Goal: Task Accomplishment & Management: Complete application form

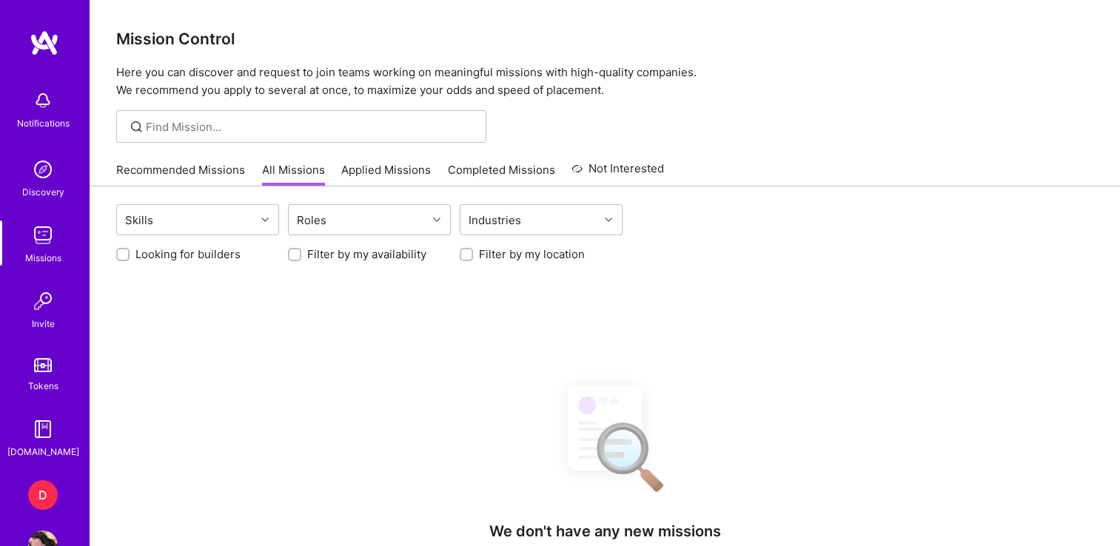
click at [36, 494] on div "D" at bounding box center [43, 495] width 30 height 30
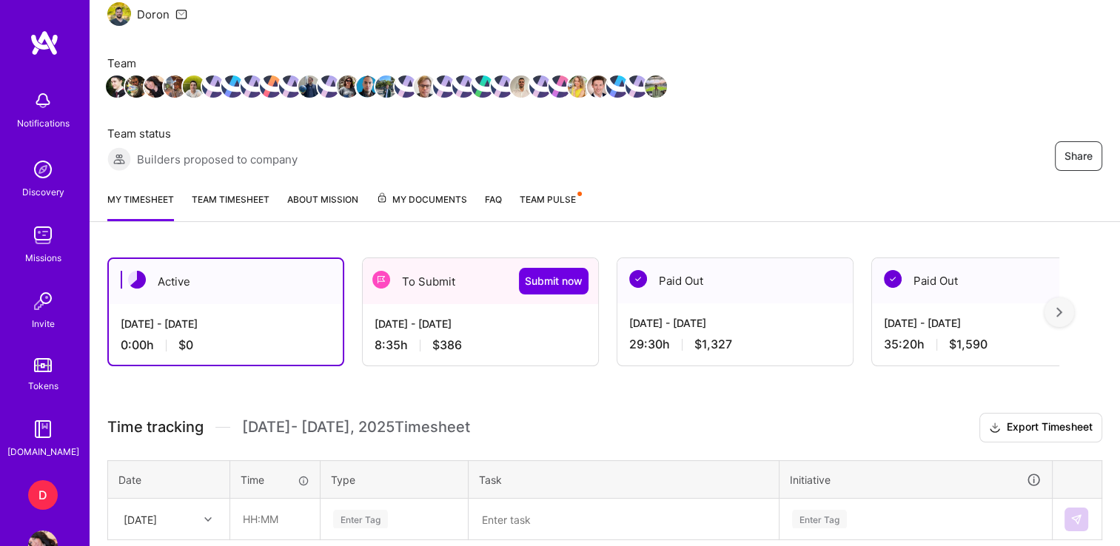
scroll to position [160, 0]
click at [539, 280] on span "Submit now" at bounding box center [554, 281] width 58 height 15
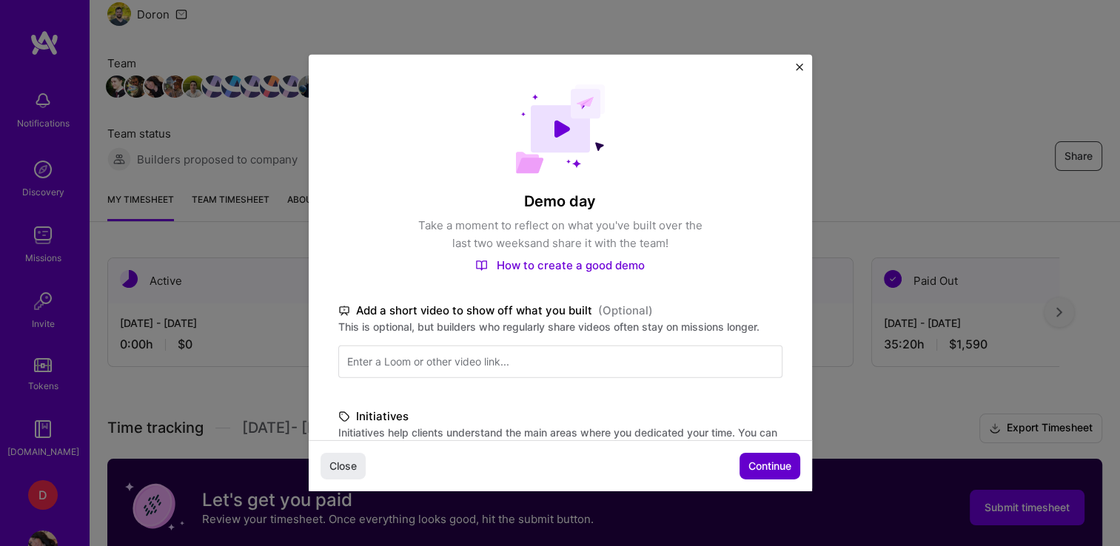
click at [761, 463] on span "Continue" at bounding box center [769, 466] width 43 height 15
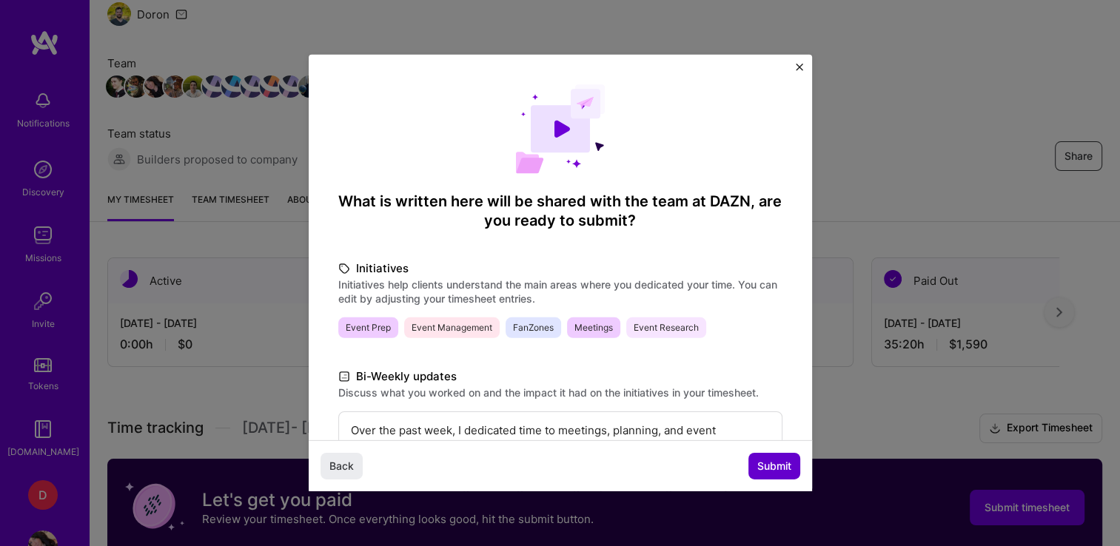
click at [761, 463] on span "Submit" at bounding box center [774, 466] width 34 height 15
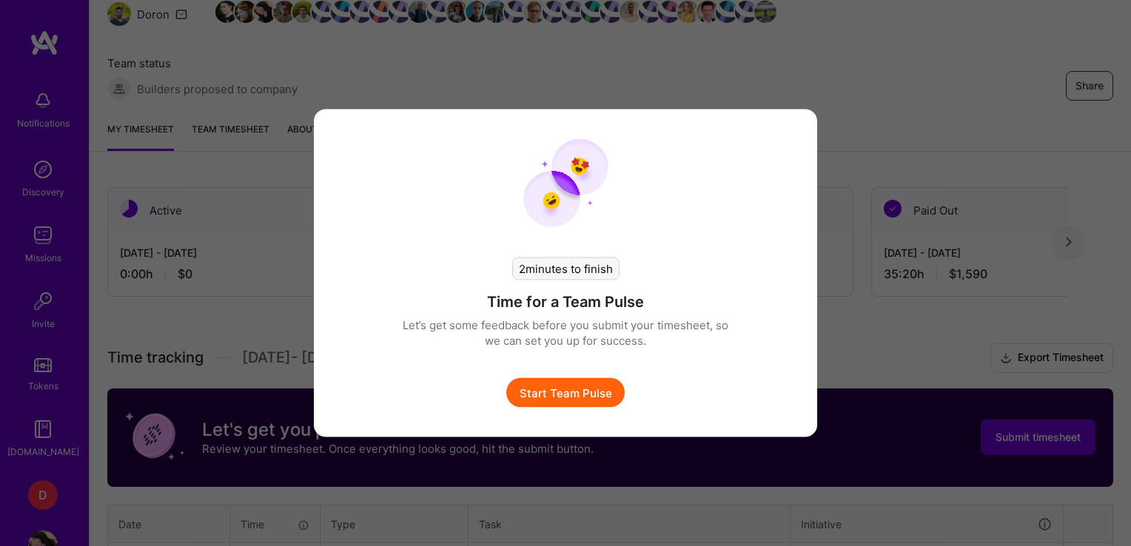
click at [579, 386] on button "Start Team Pulse" at bounding box center [565, 393] width 118 height 30
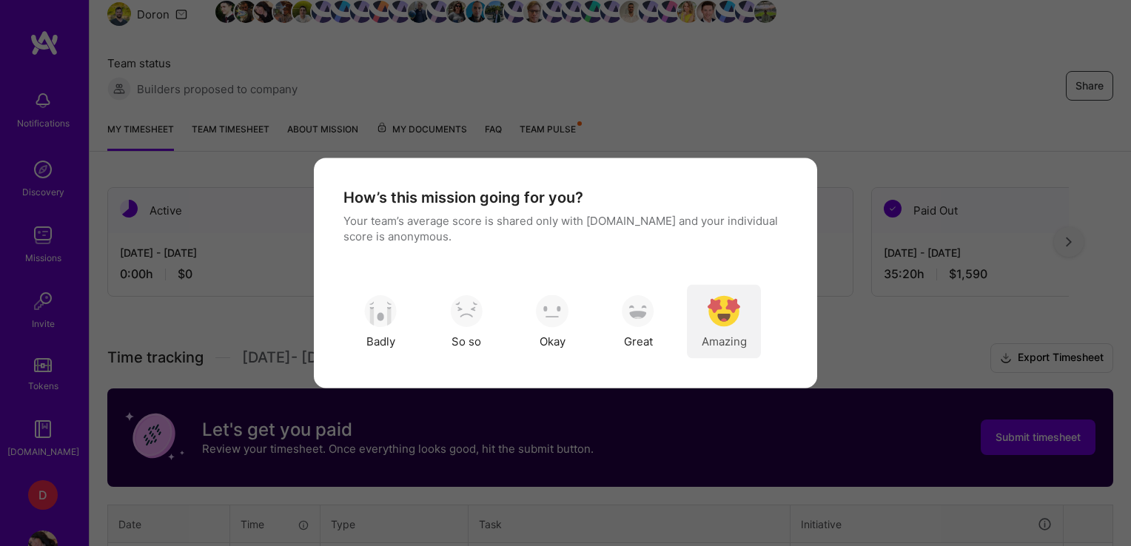
click at [724, 330] on div "Amazing" at bounding box center [724, 322] width 74 height 74
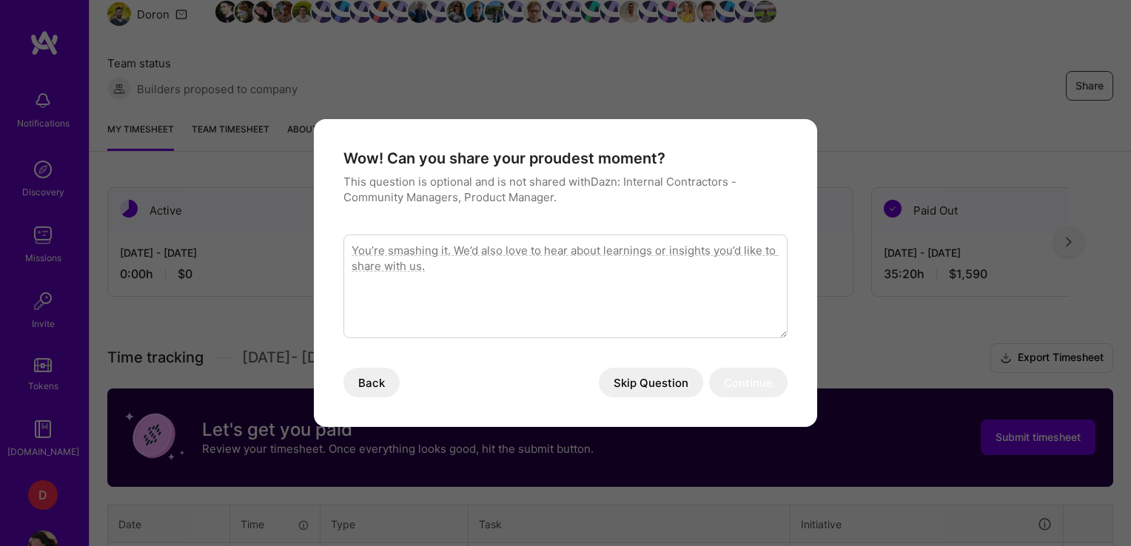
click at [589, 297] on textarea "modal" at bounding box center [565, 287] width 444 height 104
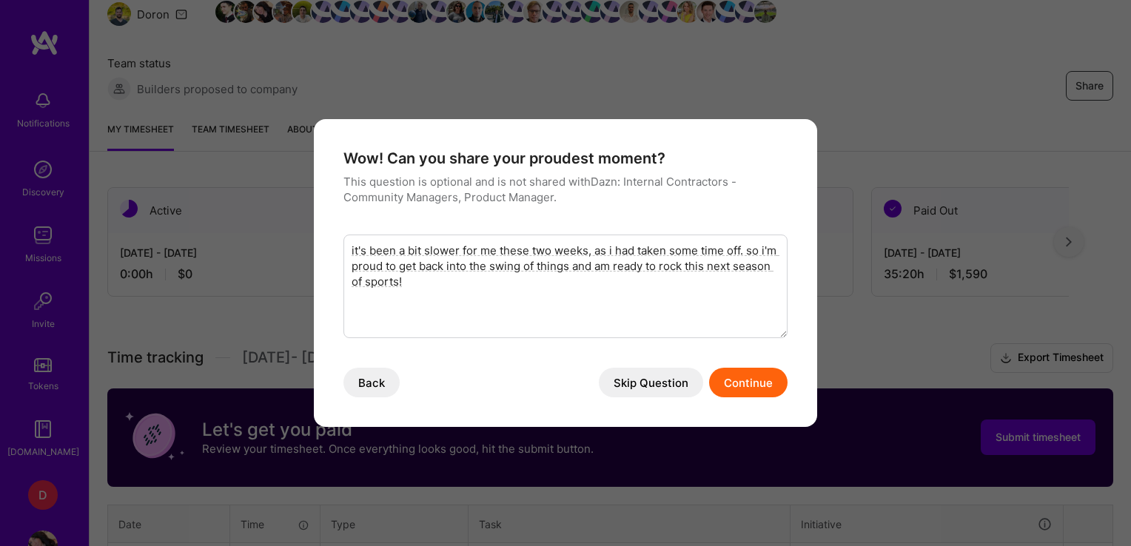
type textarea "it's been a bit slower for me these two weeks, as i had taken some time off. so…"
click at [764, 374] on button "Continue" at bounding box center [748, 383] width 78 height 30
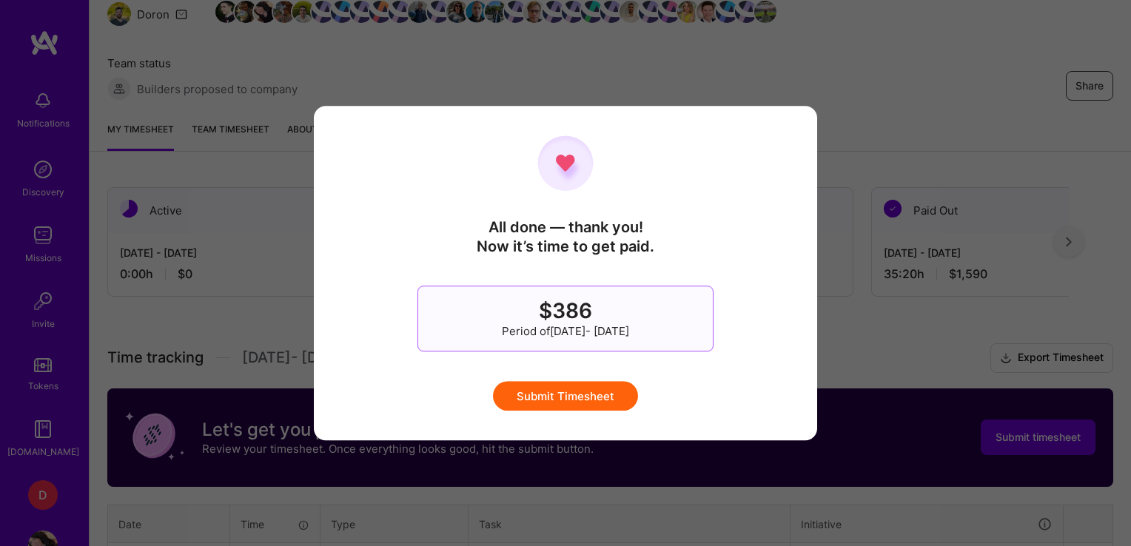
click at [545, 405] on button "Submit Timesheet" at bounding box center [565, 396] width 145 height 30
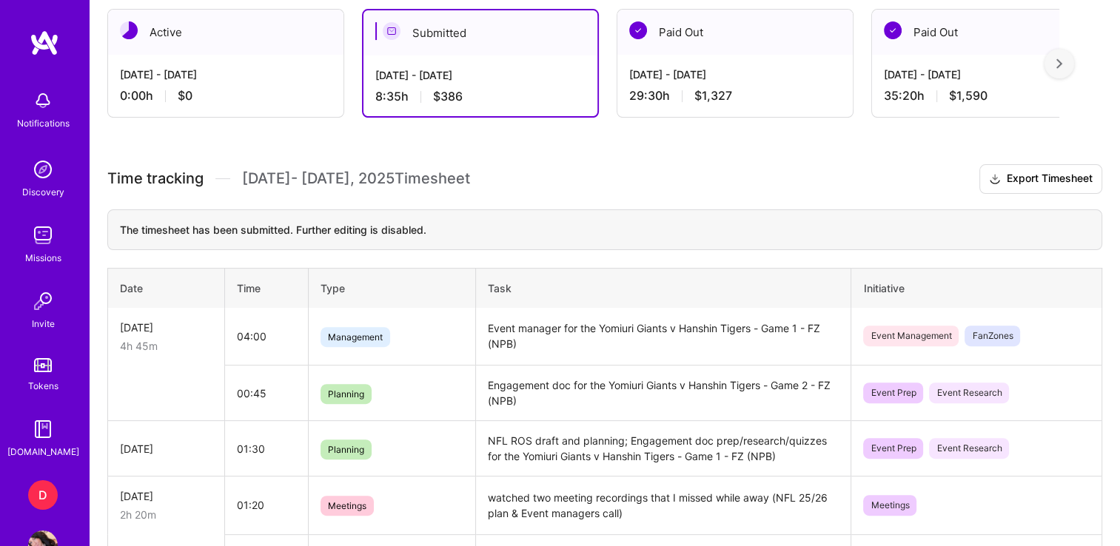
scroll to position [411, 0]
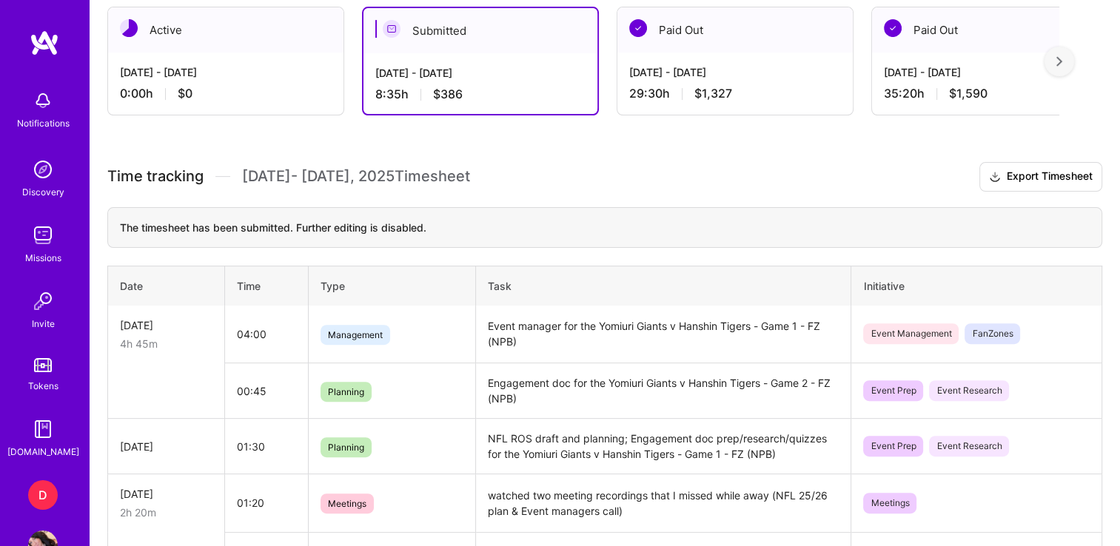
click at [199, 50] on div "Active" at bounding box center [225, 29] width 235 height 45
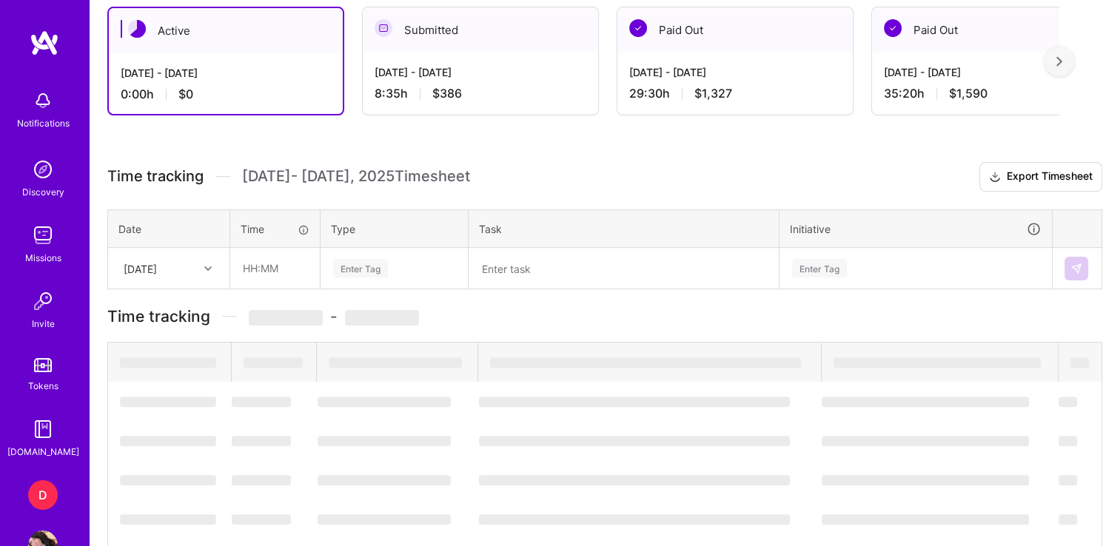
scroll to position [282, 0]
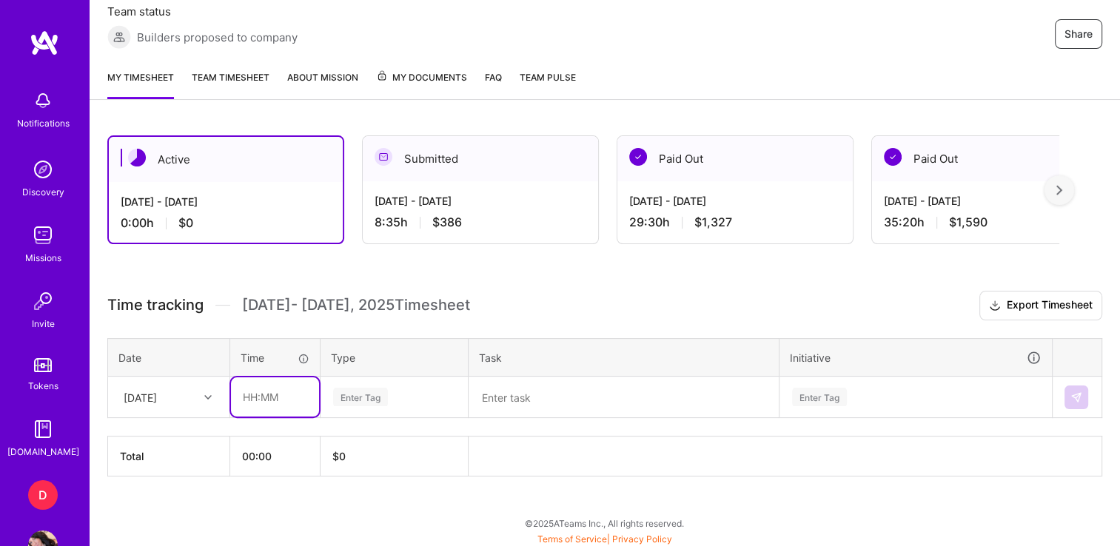
click at [247, 394] on input "text" at bounding box center [275, 396] width 88 height 39
type input "03:45"
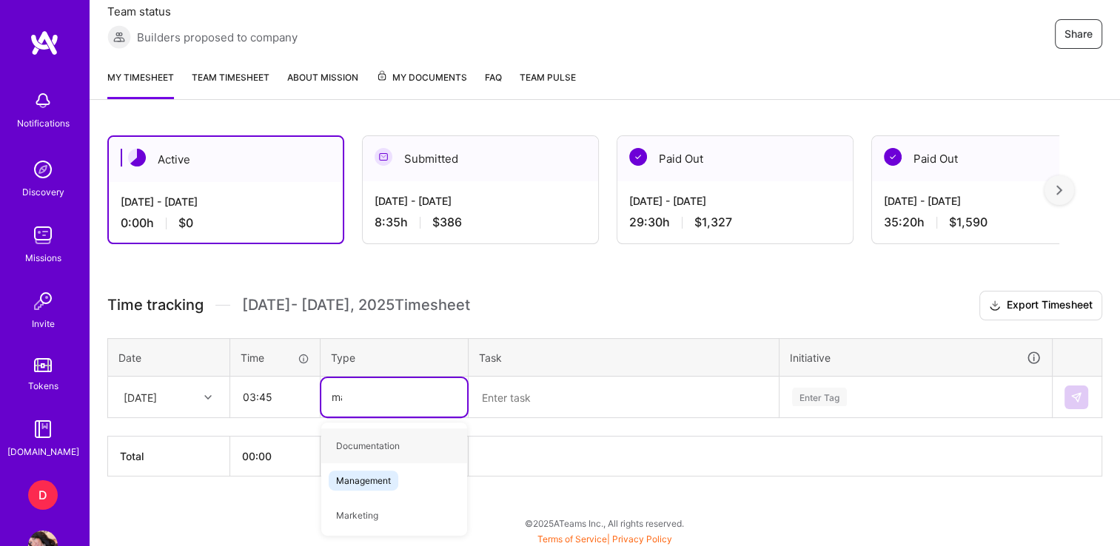
type input "man"
click at [363, 445] on span "Management" at bounding box center [364, 446] width 70 height 20
click at [536, 407] on textarea at bounding box center [623, 397] width 307 height 38
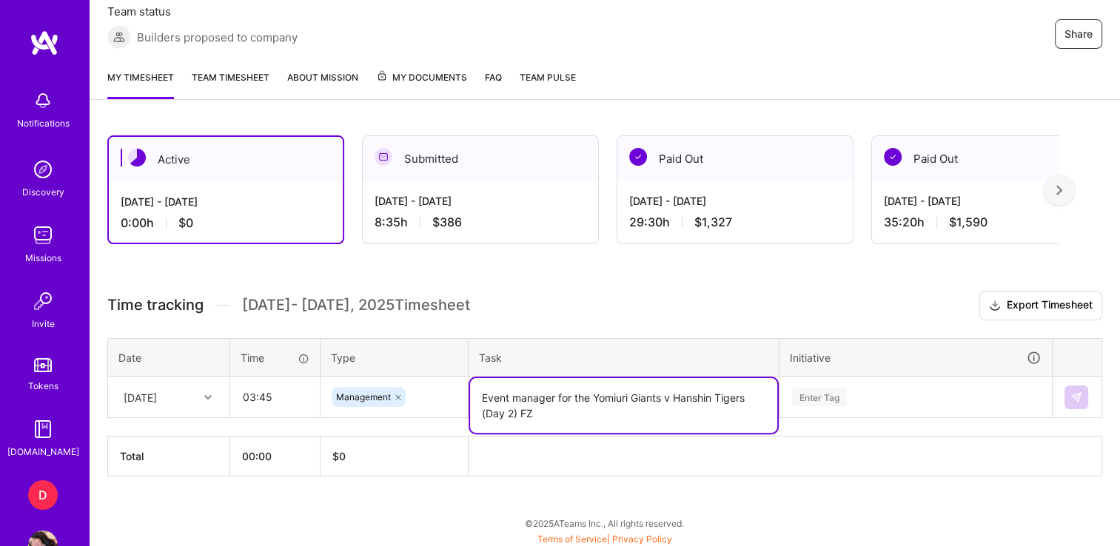
type textarea "Event manager for the Yomiuri Giants v Hanshin Tigers (Day 2) FZ"
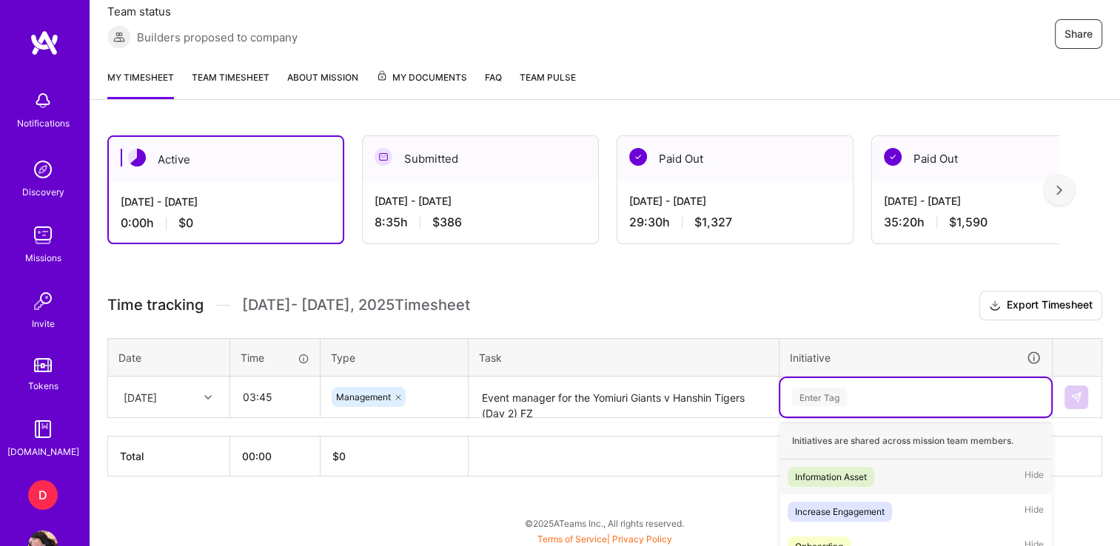
scroll to position [459, 0]
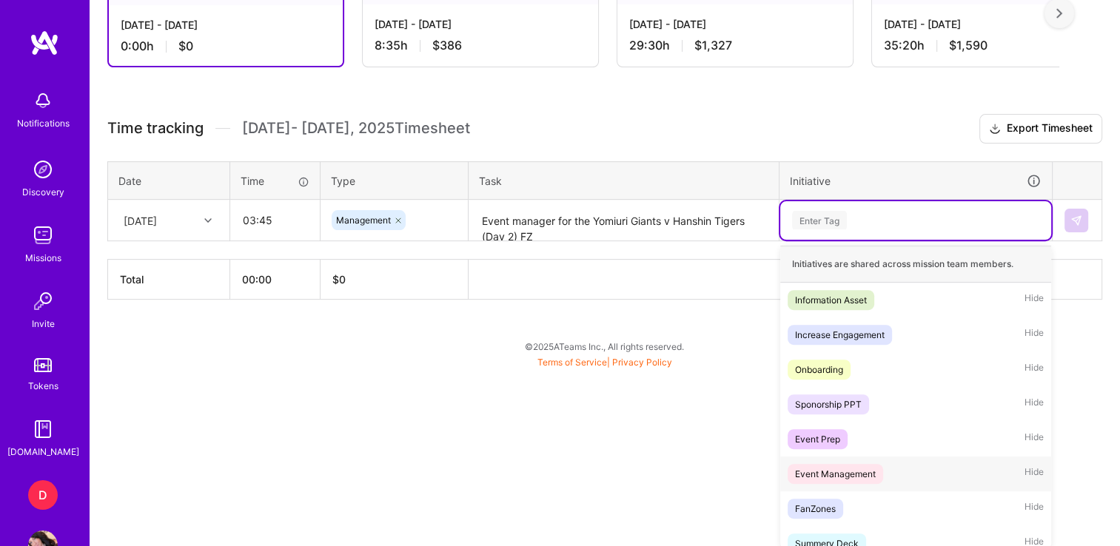
click at [823, 466] on div "Event Management" at bounding box center [835, 474] width 81 height 16
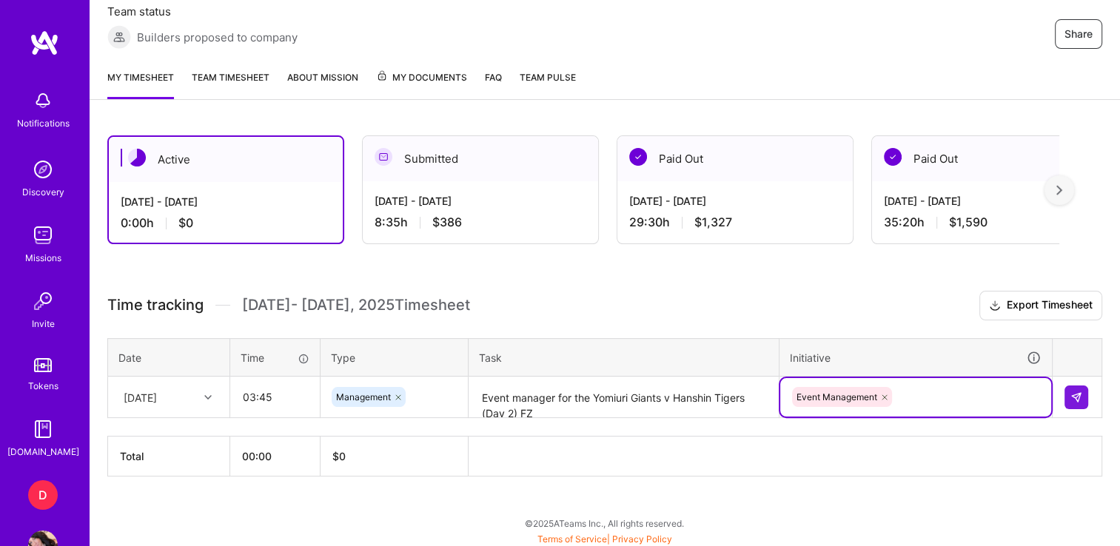
click at [935, 395] on div "option Event Management, selected. Select is focused ,type to refine list, pres…" at bounding box center [915, 397] width 271 height 38
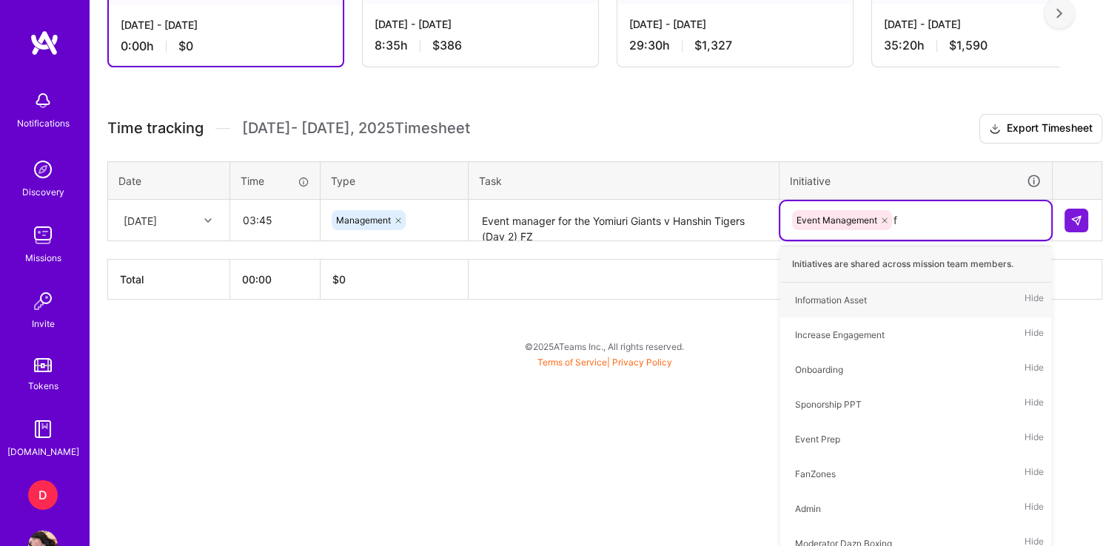
type input "fa"
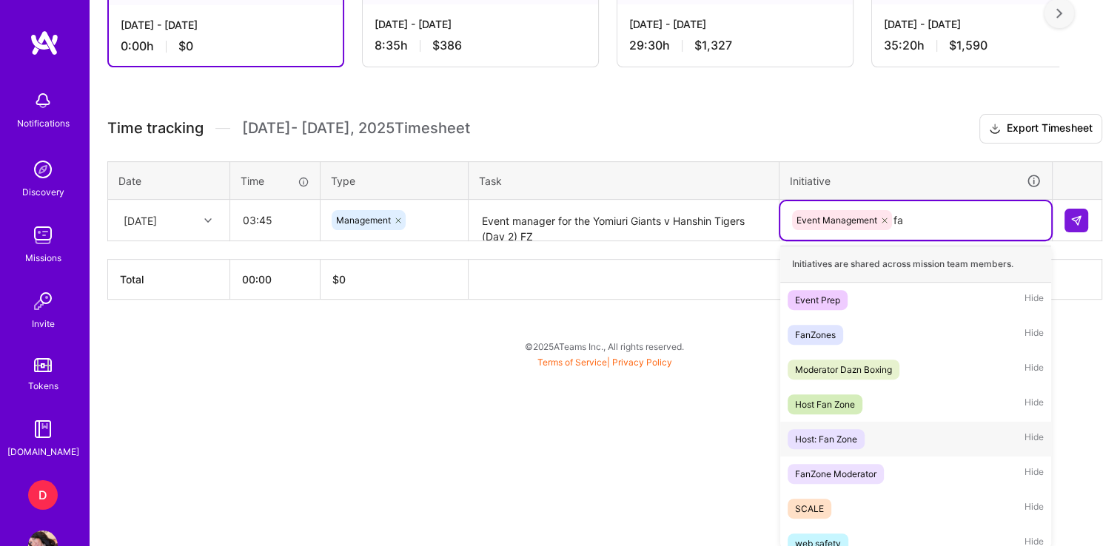
scroll to position [7, 0]
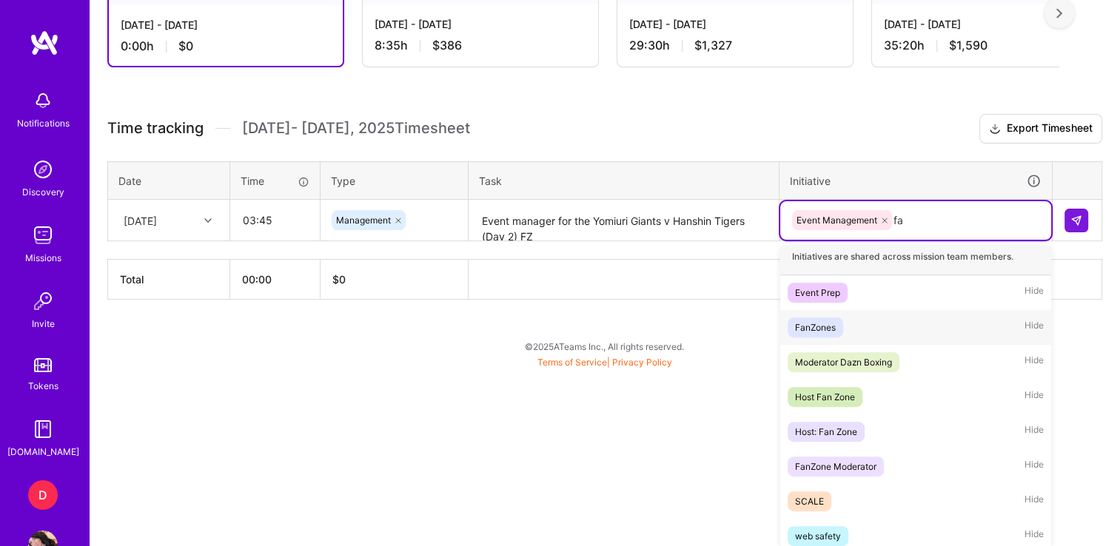
click at [809, 330] on div "FanZones" at bounding box center [815, 328] width 41 height 16
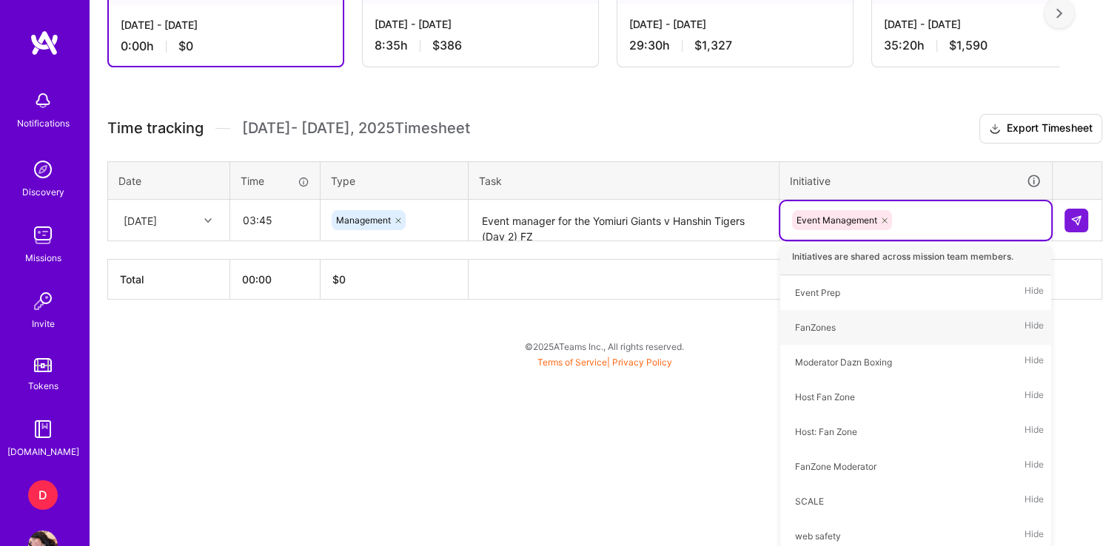
scroll to position [282, 0]
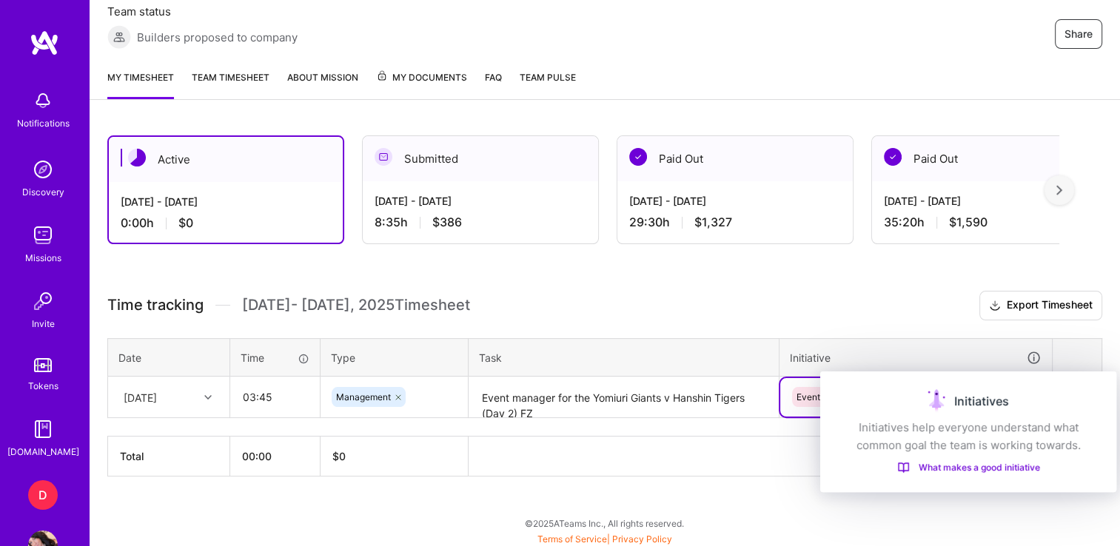
click at [1060, 393] on div "Initiatives" at bounding box center [968, 401] width 260 height 24
click at [1077, 361] on th at bounding box center [1077, 357] width 50 height 38
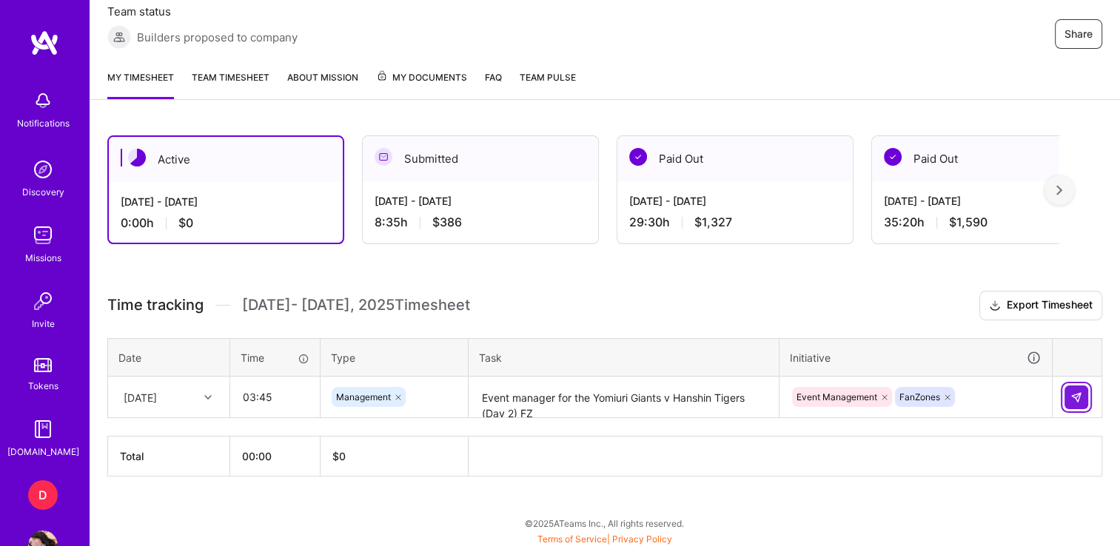
click at [1078, 386] on button at bounding box center [1076, 398] width 24 height 24
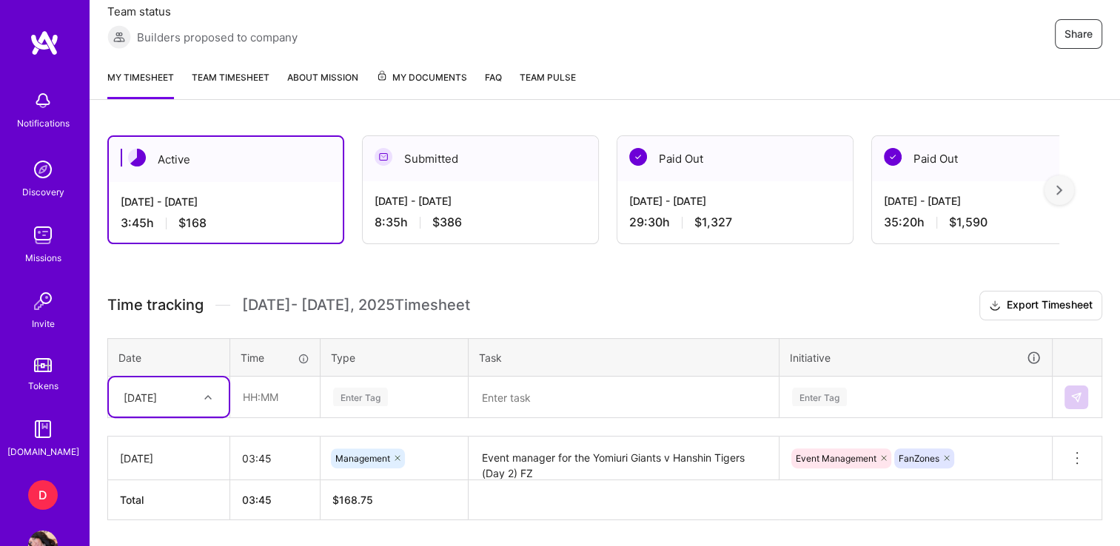
scroll to position [326, 0]
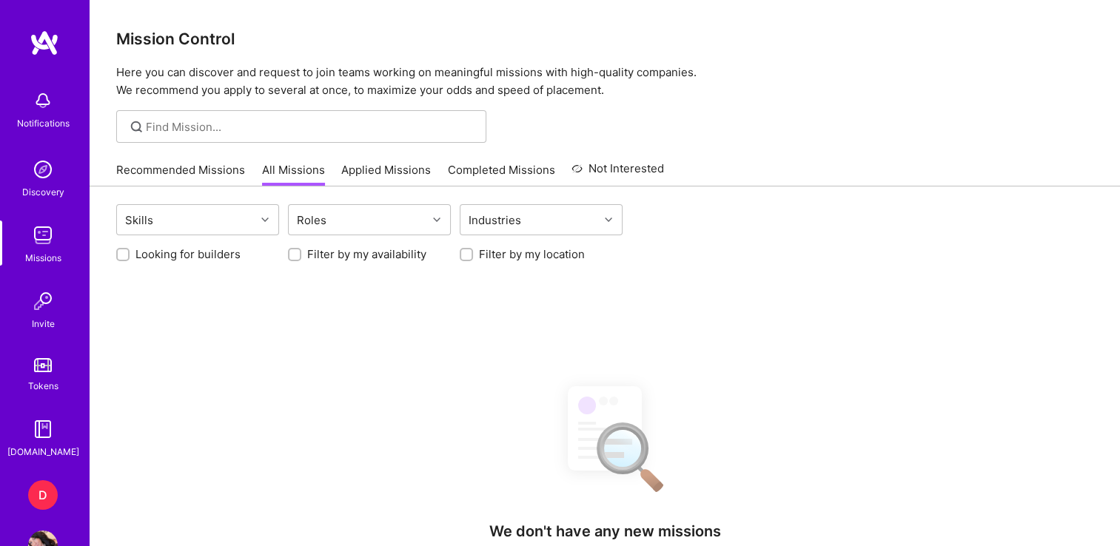
click at [28, 485] on div "D" at bounding box center [43, 495] width 30 height 30
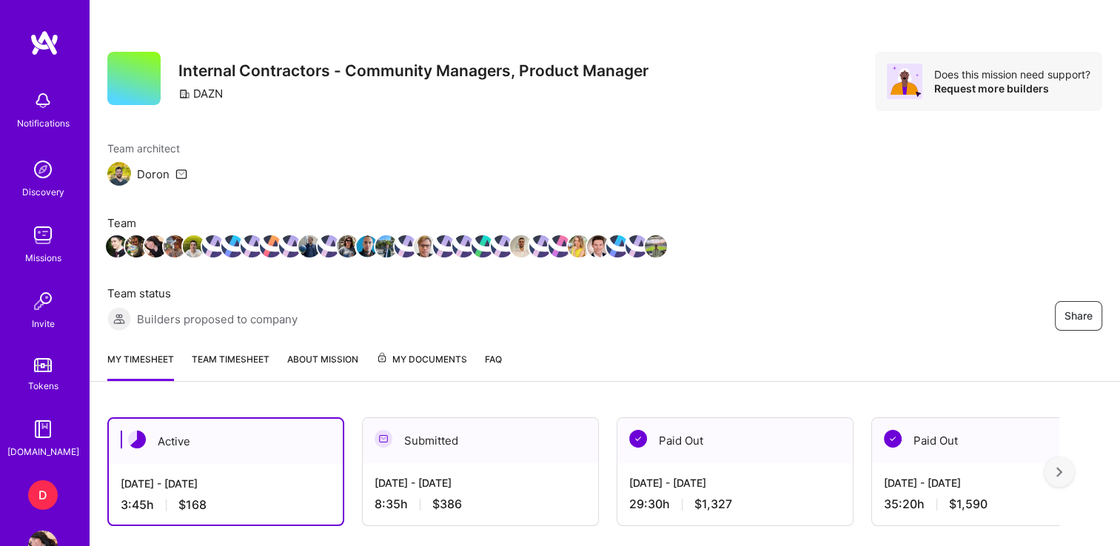
click at [389, 447] on div at bounding box center [383, 440] width 18 height 21
